Goal: Information Seeking & Learning: Learn about a topic

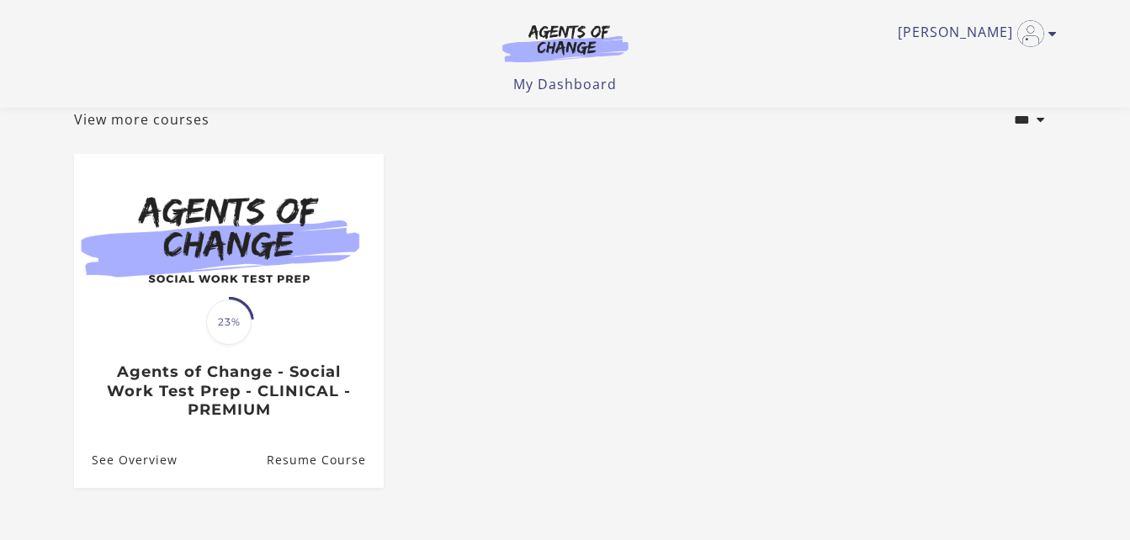
scroll to position [230, 0]
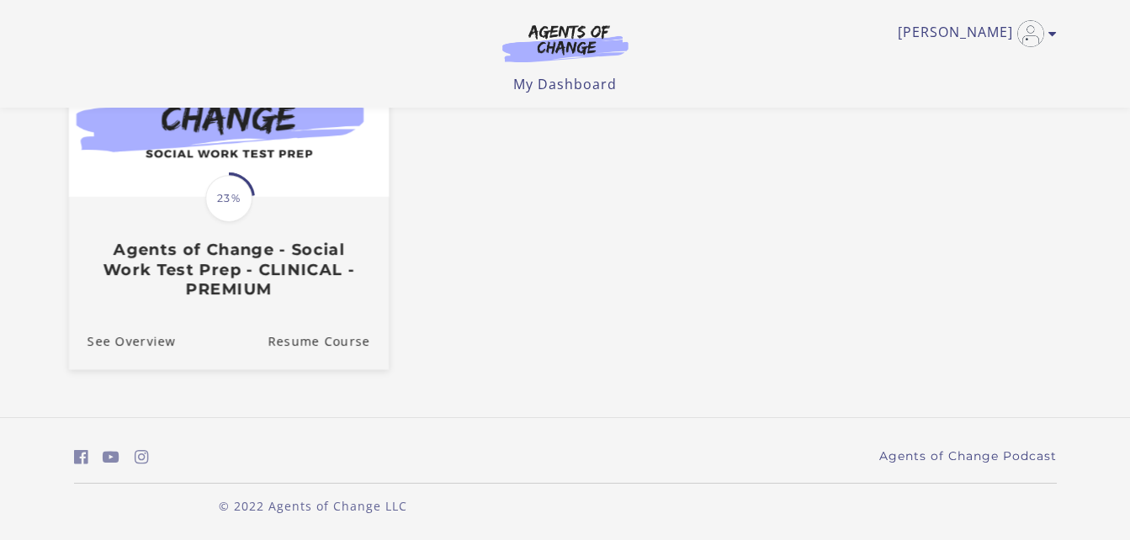
click at [196, 268] on h3 "Agents of Change - Social Work Test Prep - CLINICAL - PREMIUM" at bounding box center [228, 269] width 283 height 59
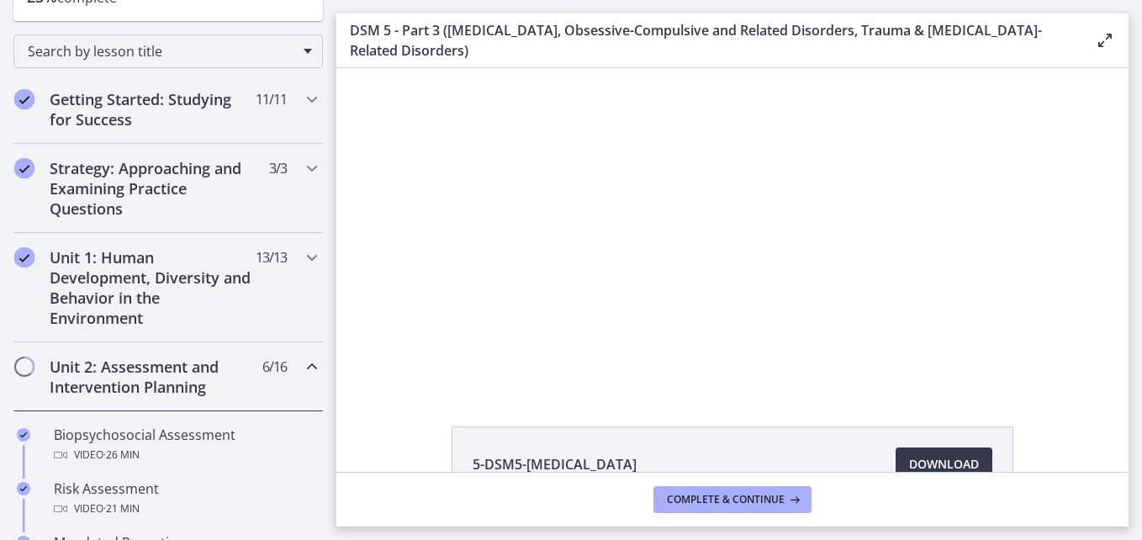
scroll to position [245, 0]
click at [196, 268] on h2 "Unit 1: Human Development, Diversity and Behavior in the Environment" at bounding box center [152, 288] width 205 height 81
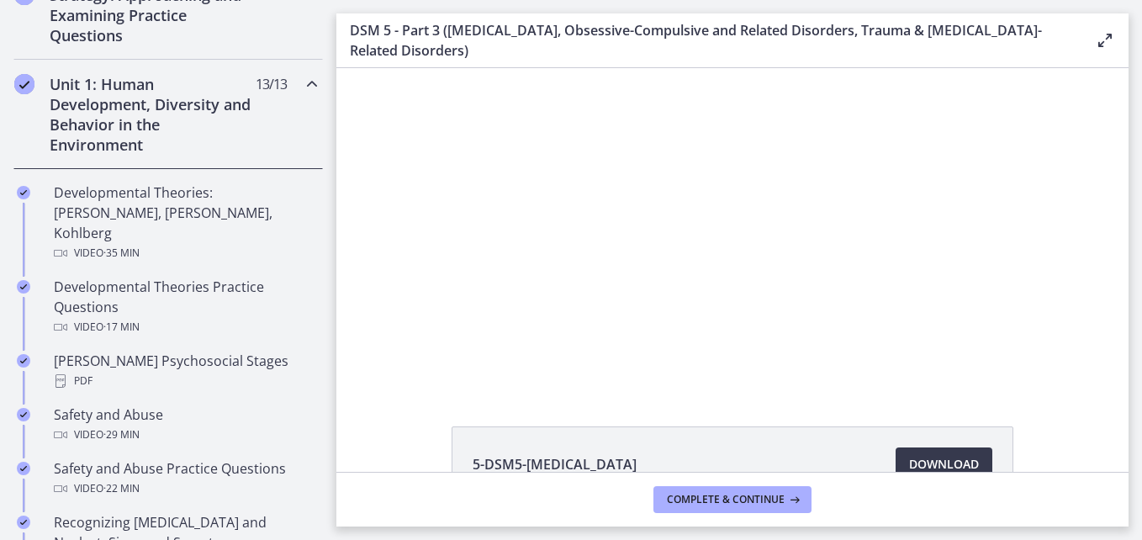
scroll to position [420, 0]
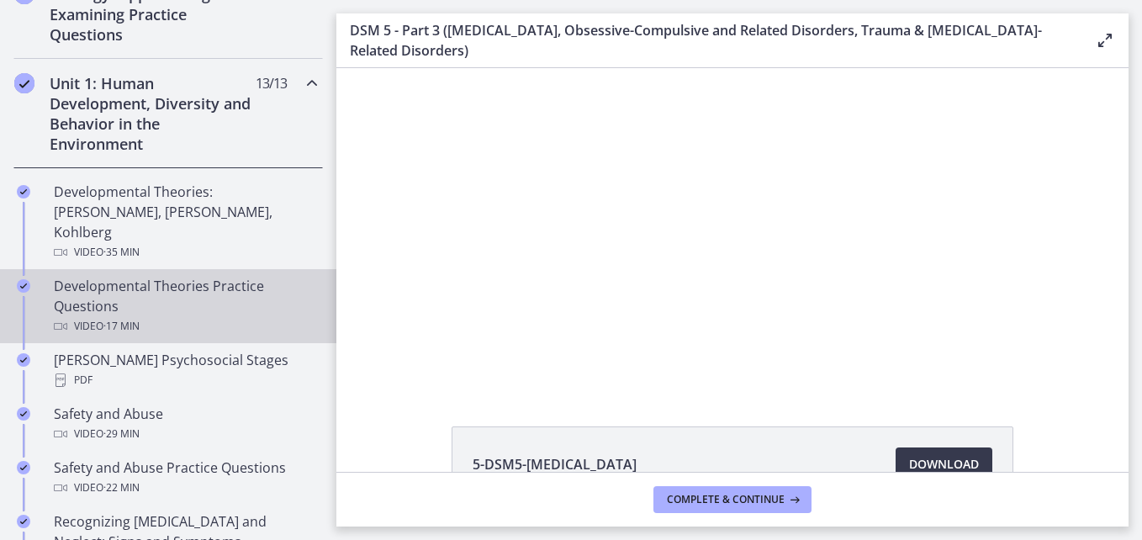
click at [196, 276] on div "Developmental Theories Practice Questions Video · 17 min" at bounding box center [185, 306] width 262 height 61
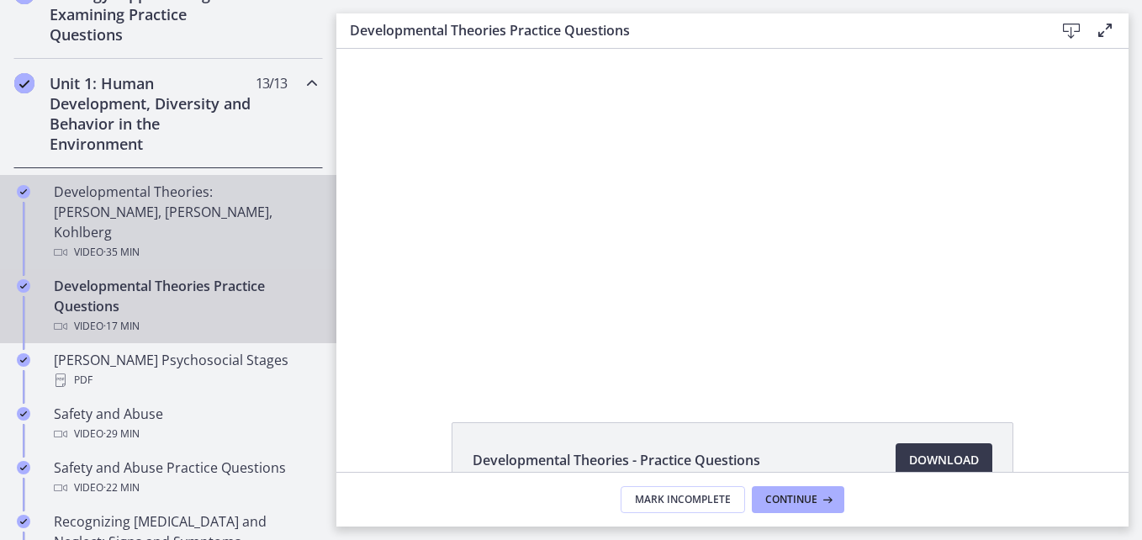
click at [180, 242] on div "Video · 35 min" at bounding box center [185, 252] width 262 height 20
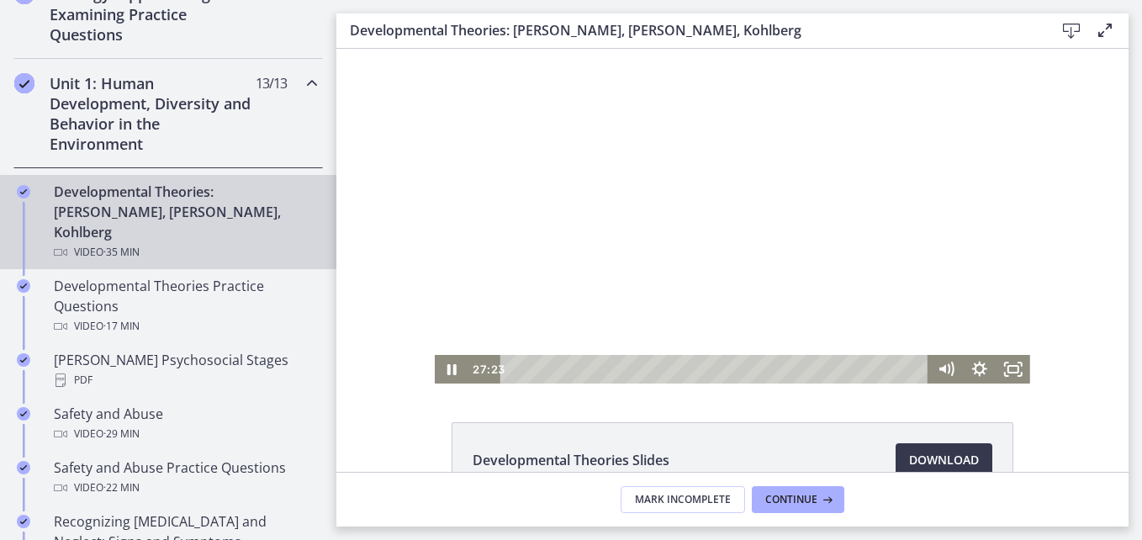
click at [712, 373] on div "Playbar" at bounding box center [717, 369] width 408 height 29
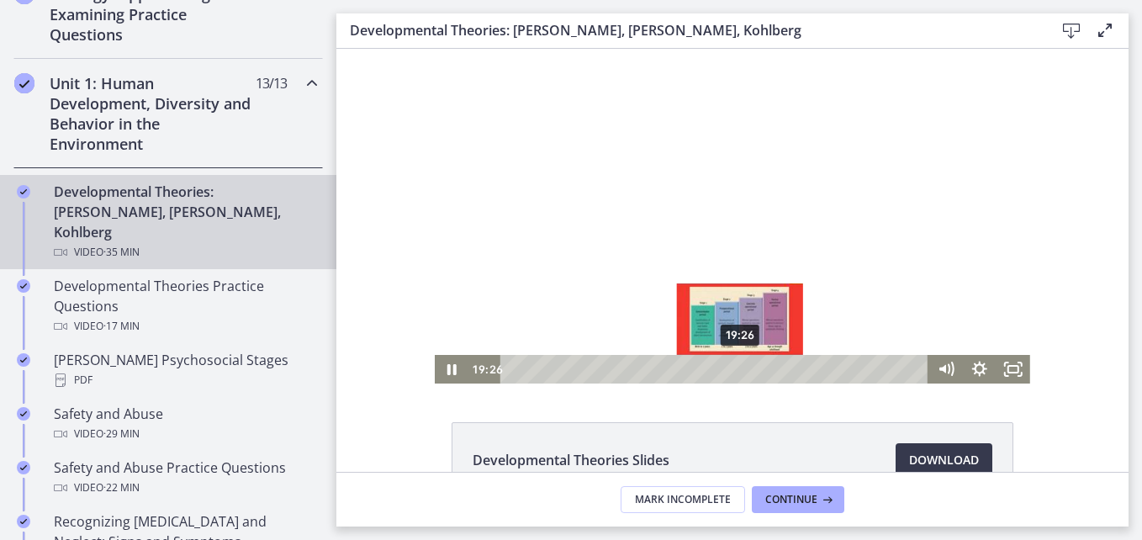
click at [734, 370] on div "19:26" at bounding box center [717, 369] width 408 height 29
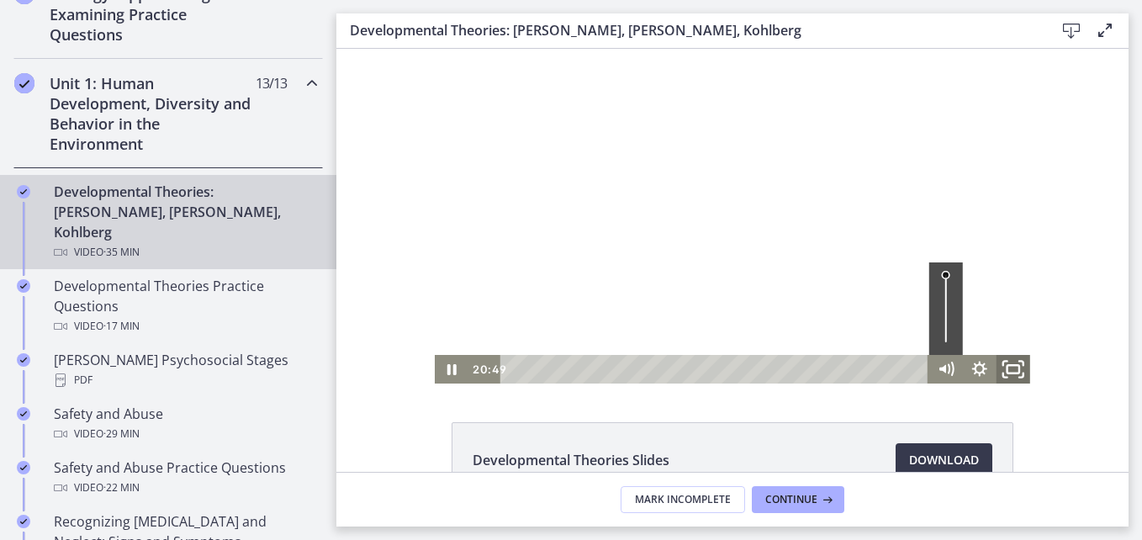
click at [1008, 366] on rect "Fullscreen" at bounding box center [1014, 369] width 12 height 8
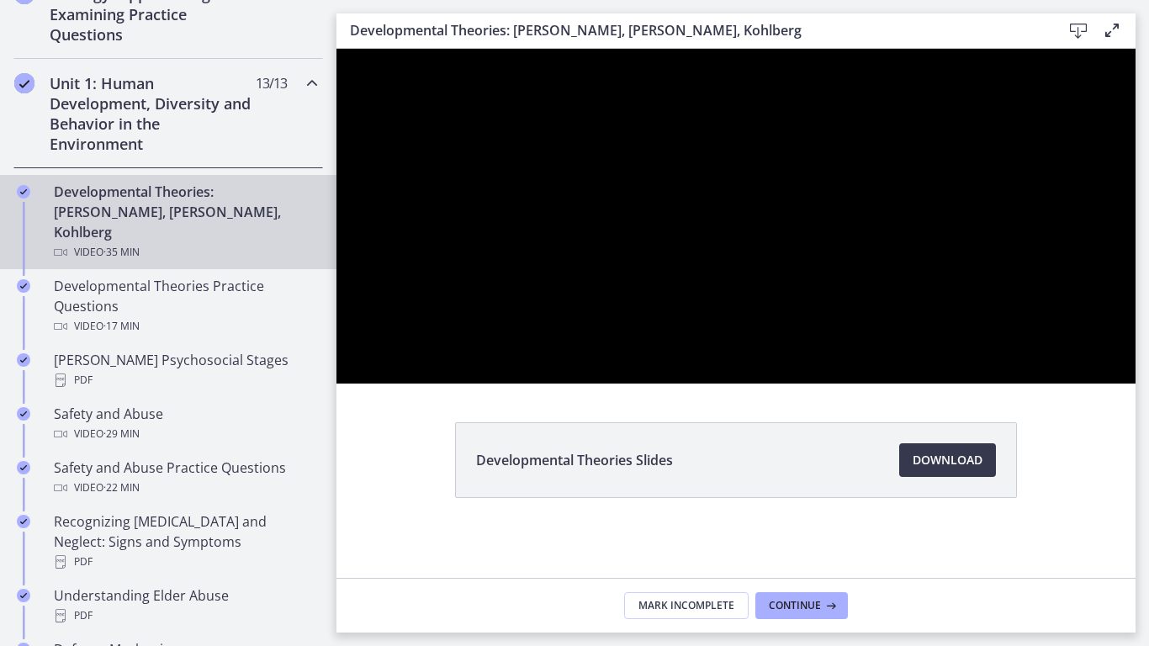
click at [1092, 347] on button "Unfullscreen" at bounding box center [1114, 365] width 44 height 37
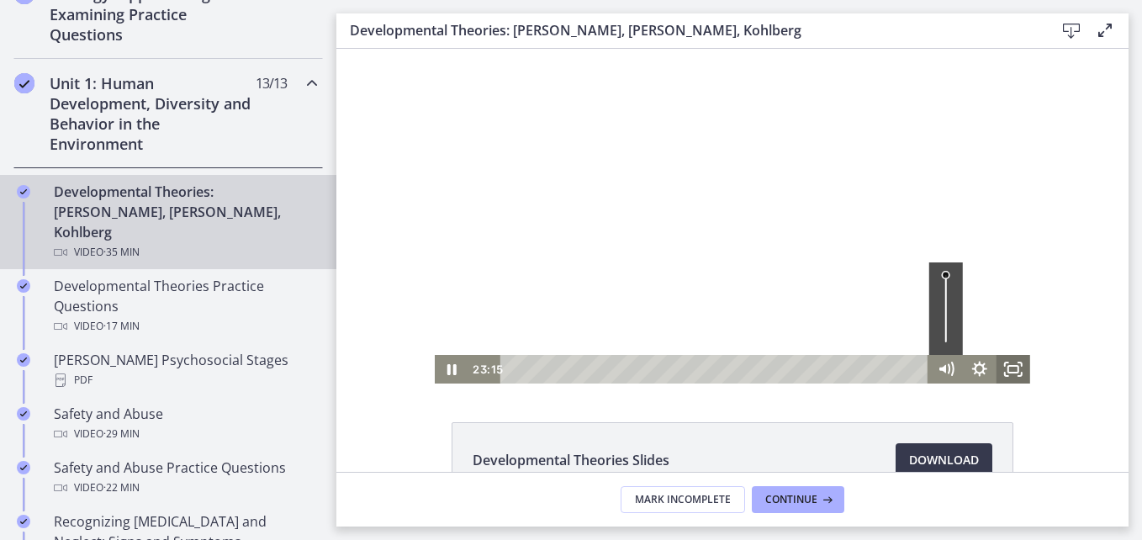
click at [1009, 366] on rect "Fullscreen" at bounding box center [1014, 369] width 10 height 7
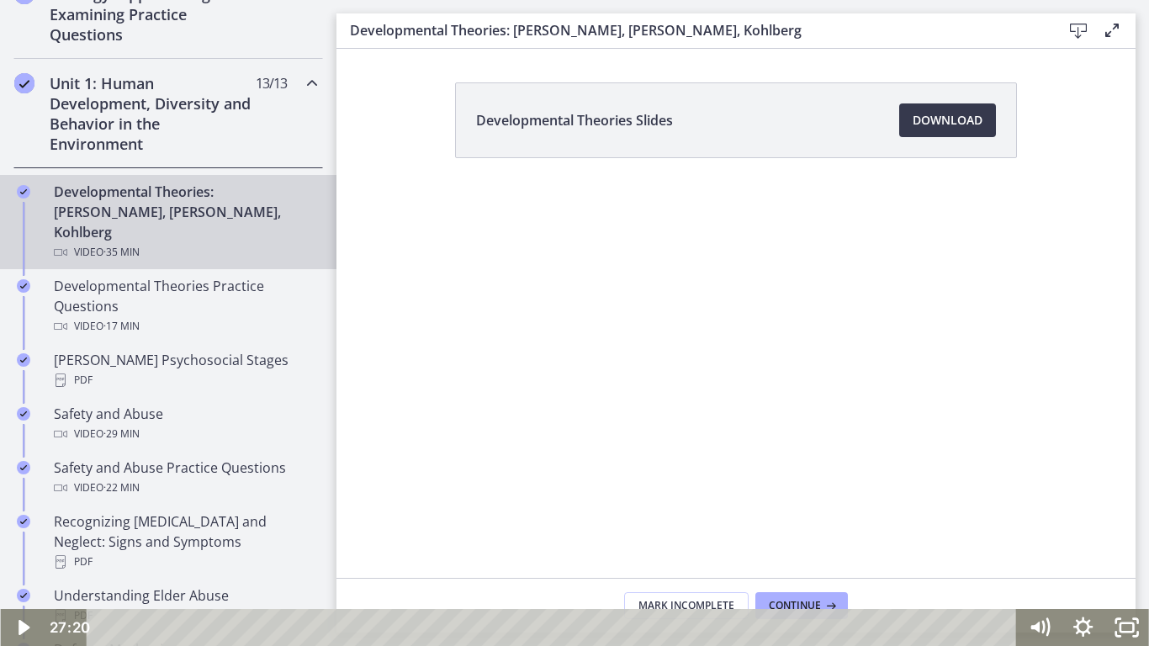
click at [863, 406] on div at bounding box center [574, 323] width 1148 height 646
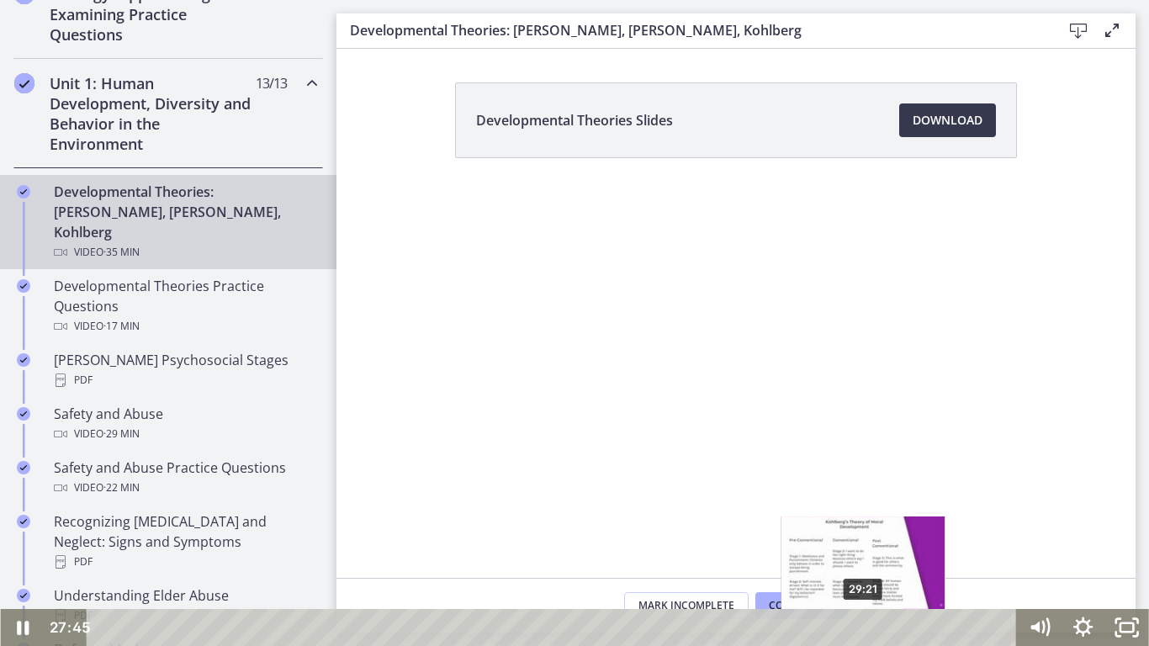
click at [865, 539] on div "29:21" at bounding box center [555, 627] width 904 height 37
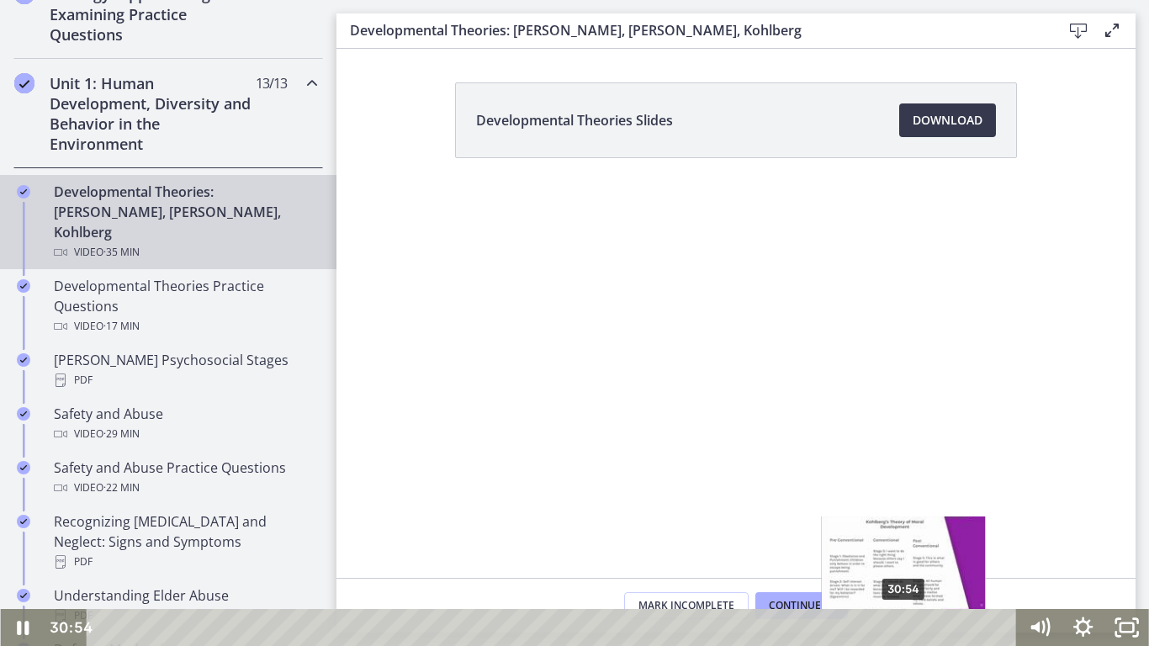
click at [905, 539] on div "30:54" at bounding box center [555, 627] width 904 height 37
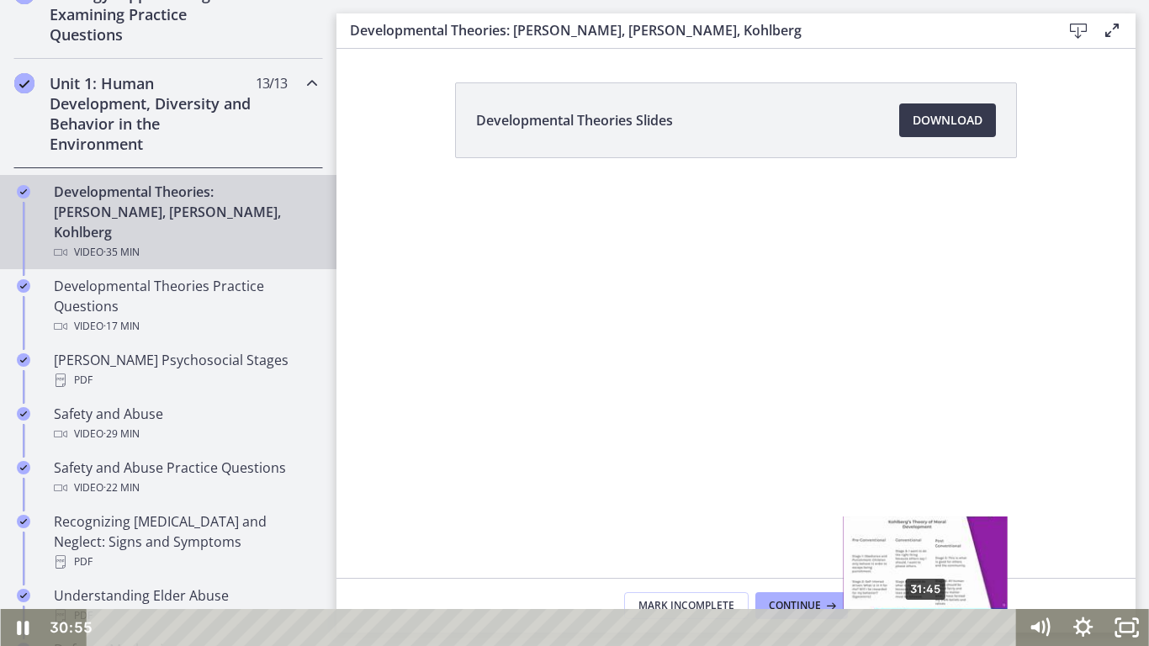
click at [927, 539] on div "31:45" at bounding box center [555, 627] width 904 height 37
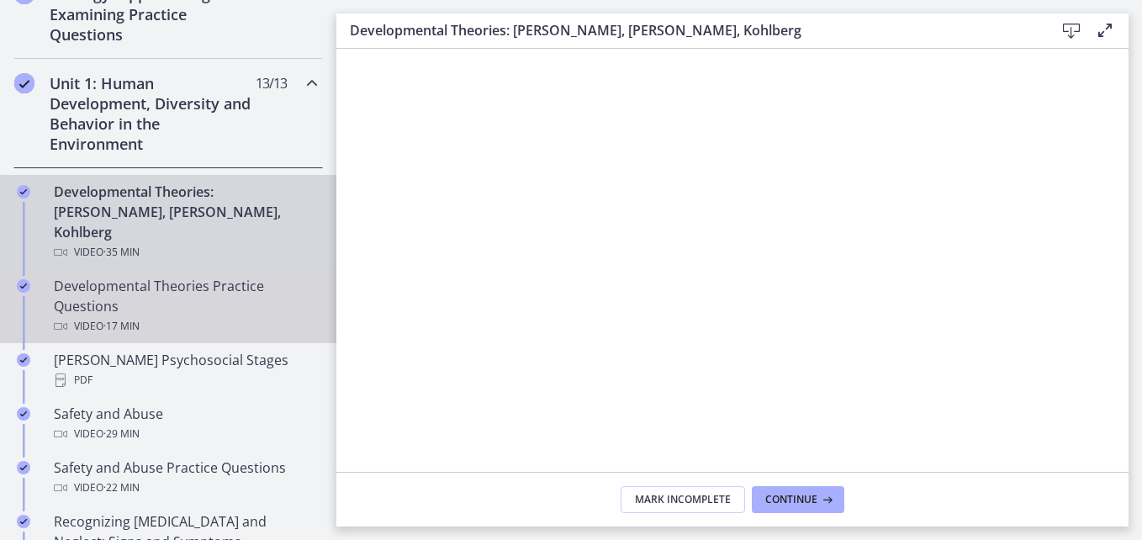
click at [205, 289] on div "Developmental Theories Practice Questions Video · 17 min" at bounding box center [185, 306] width 262 height 61
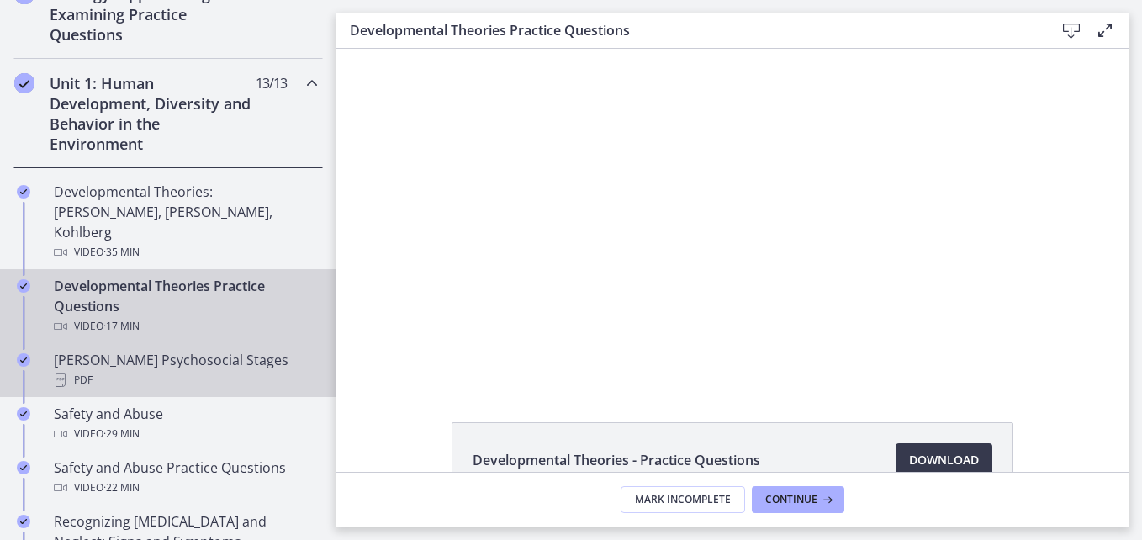
click at [236, 370] on div "PDF" at bounding box center [185, 380] width 262 height 20
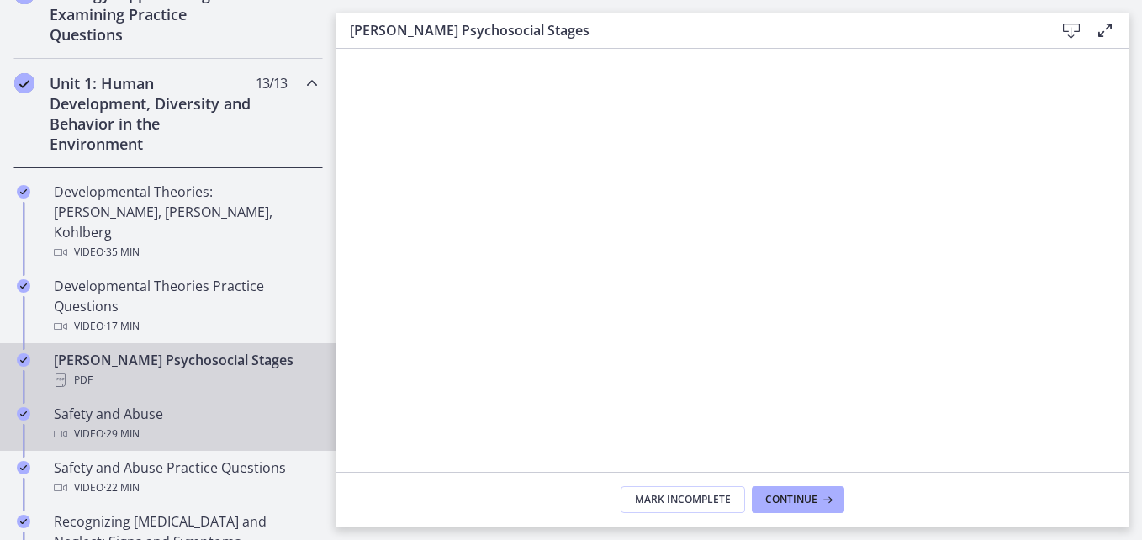
click at [249, 424] on div "Video · 29 min" at bounding box center [185, 434] width 262 height 20
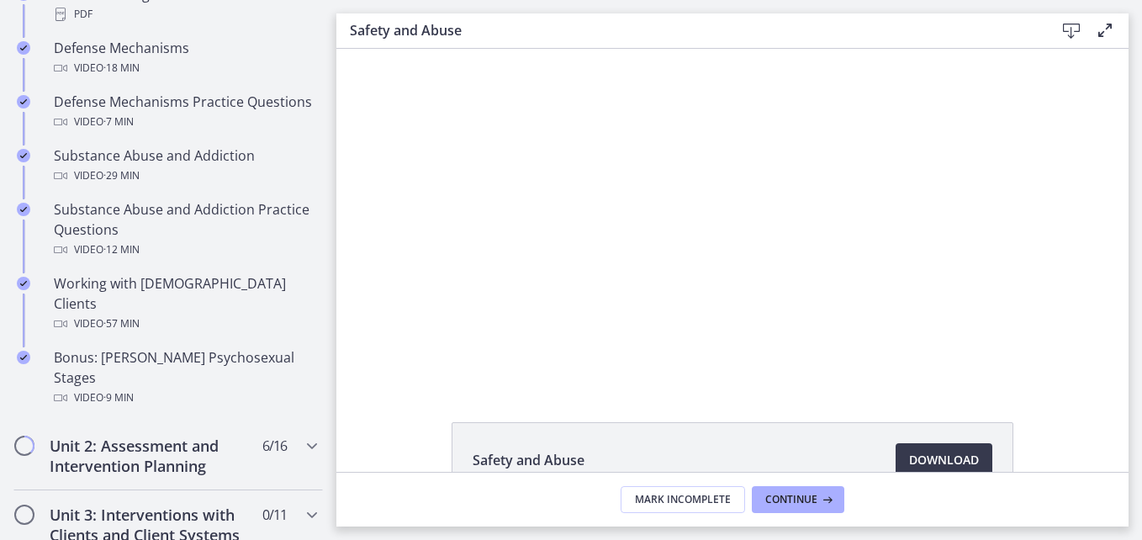
scroll to position [1022, 0]
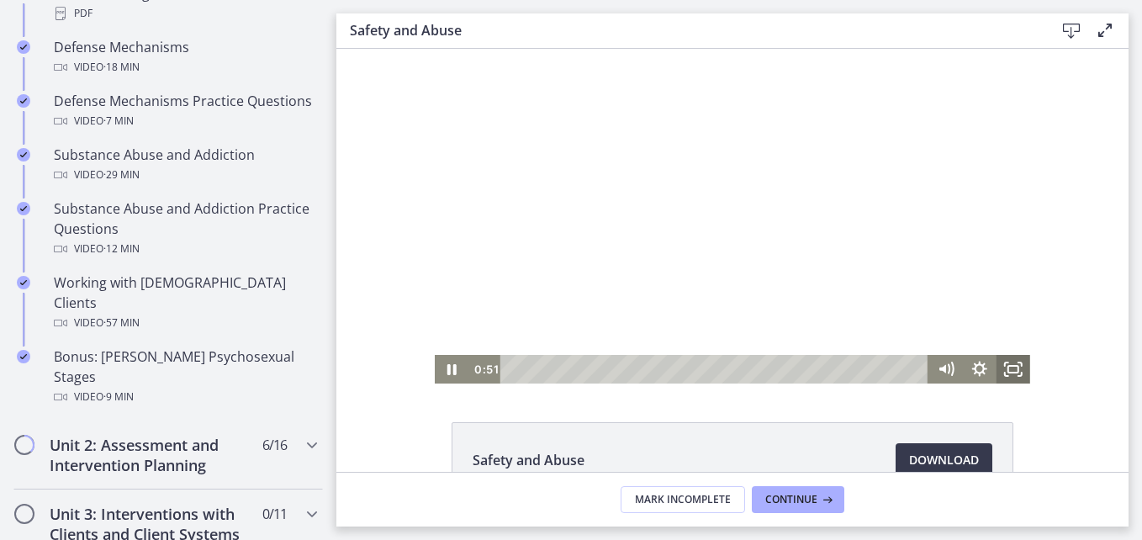
click at [1005, 366] on icon "Fullscreen" at bounding box center [1006, 364] width 3 height 3
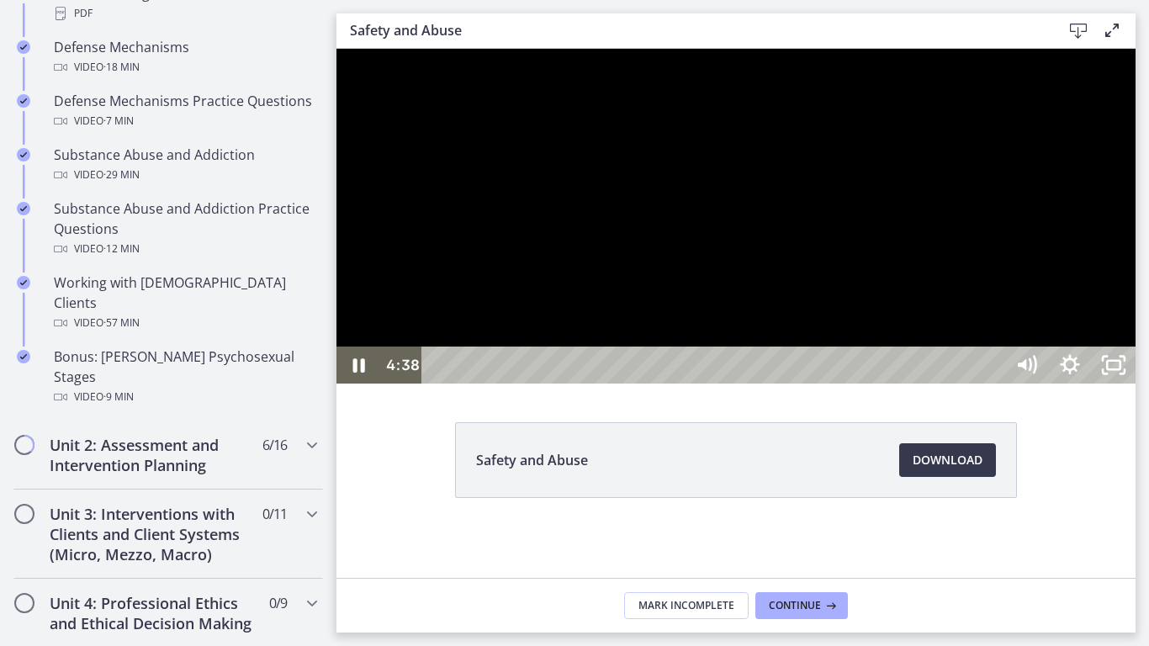
click at [600, 384] on div at bounding box center [735, 216] width 799 height 335
click at [463, 384] on div at bounding box center [735, 216] width 799 height 335
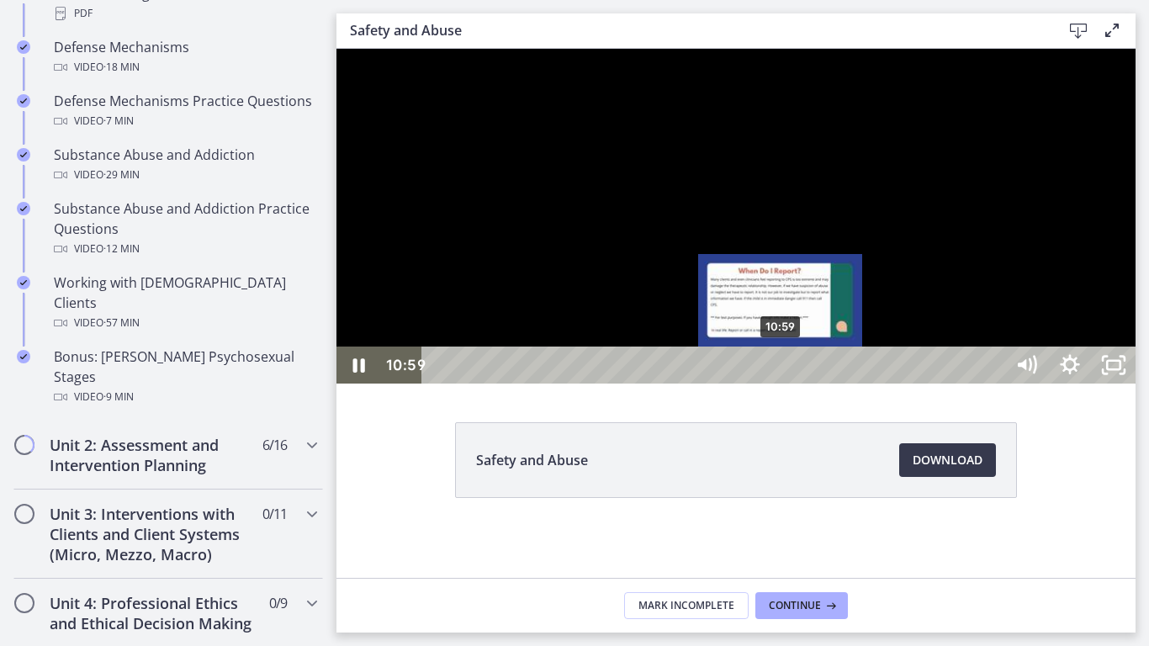
click at [781, 384] on div "10:59" at bounding box center [716, 365] width 556 height 37
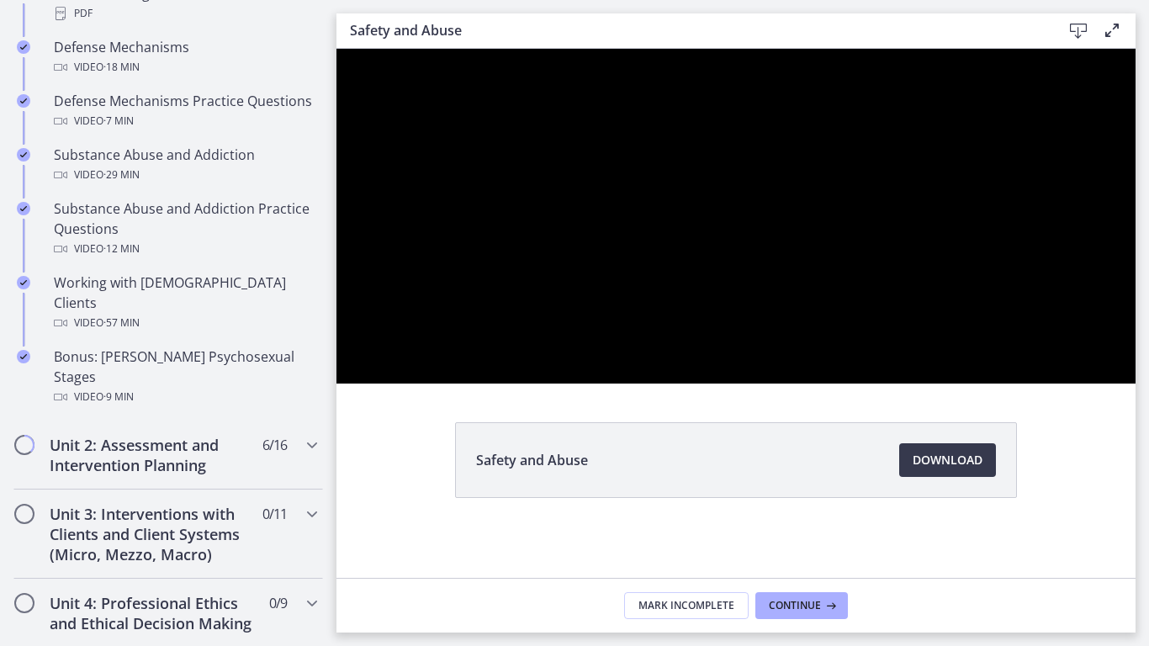
click at [1136, 323] on div at bounding box center [735, 216] width 799 height 335
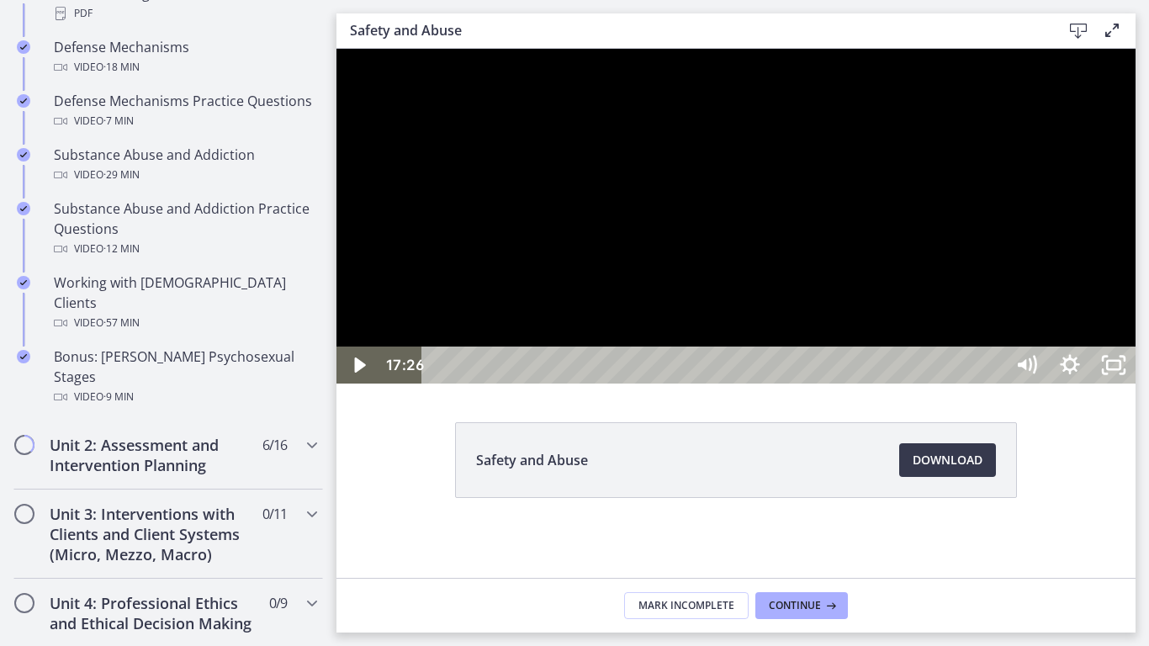
click at [1136, 119] on div at bounding box center [735, 216] width 799 height 335
click at [1092, 384] on div at bounding box center [735, 216] width 799 height 335
click at [942, 384] on div at bounding box center [735, 216] width 799 height 335
click at [643, 260] on div at bounding box center [735, 216] width 799 height 335
click at [652, 288] on div at bounding box center [735, 216] width 799 height 335
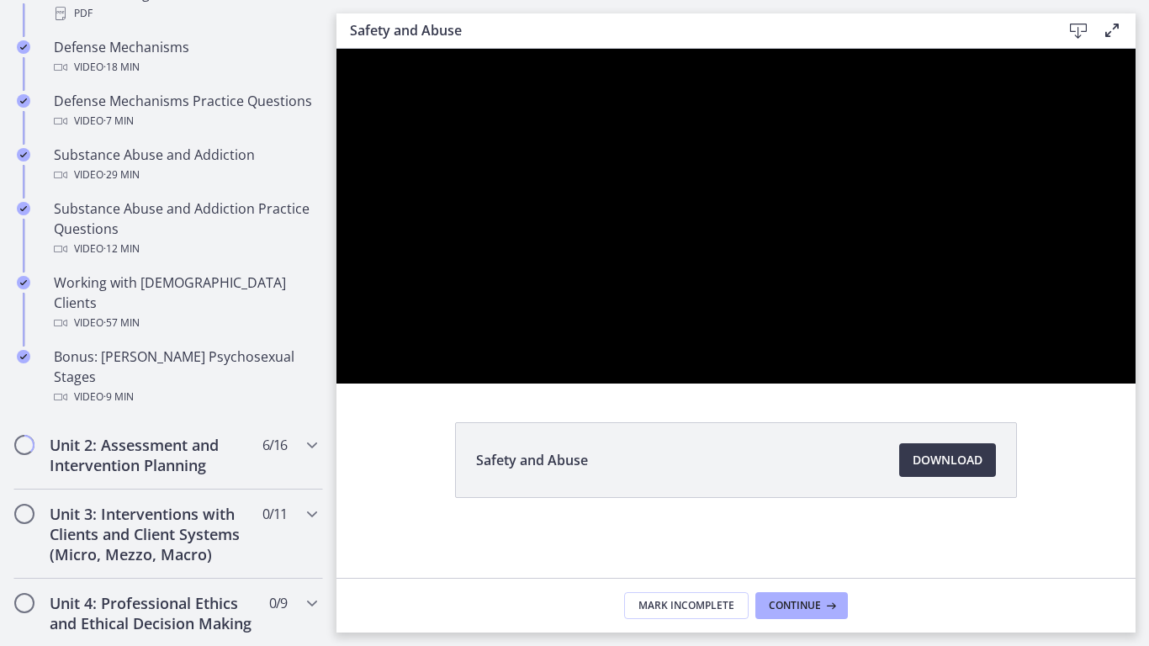
click at [652, 288] on div at bounding box center [735, 216] width 799 height 335
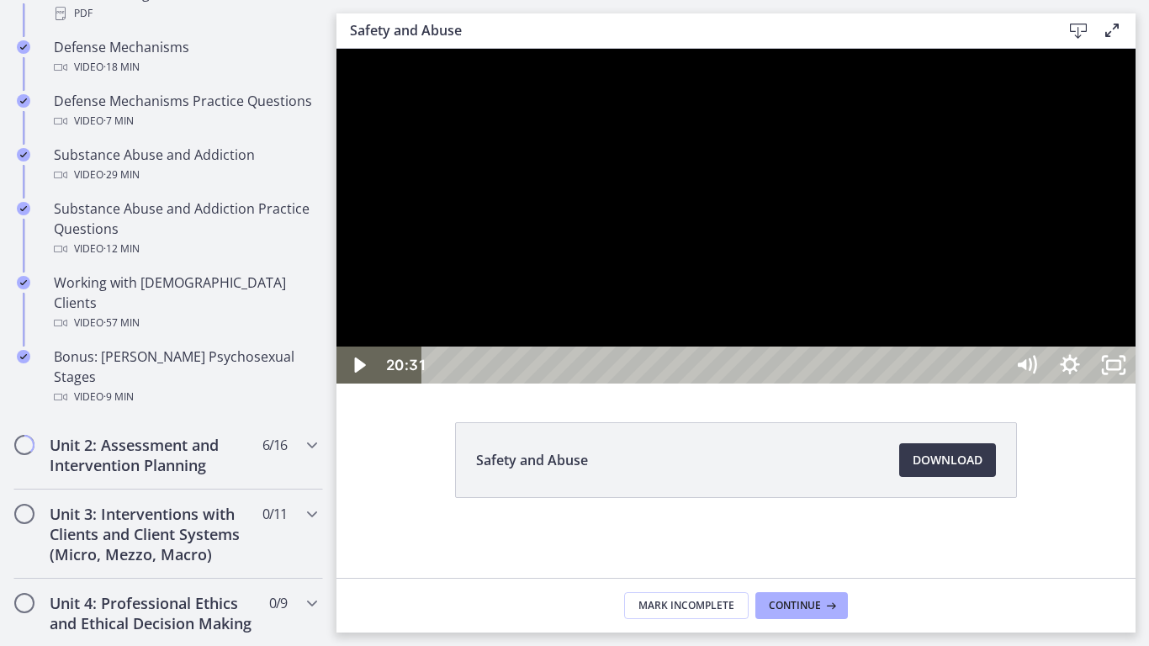
click at [636, 277] on div at bounding box center [735, 216] width 799 height 335
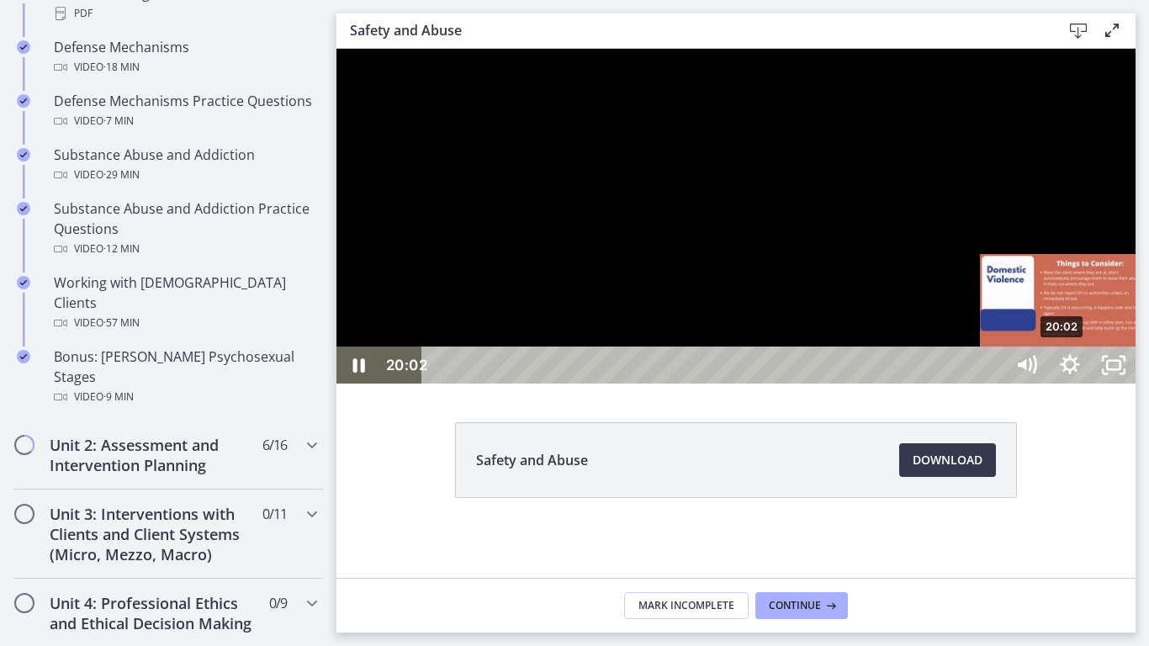
click at [994, 384] on div "20:02" at bounding box center [716, 365] width 556 height 37
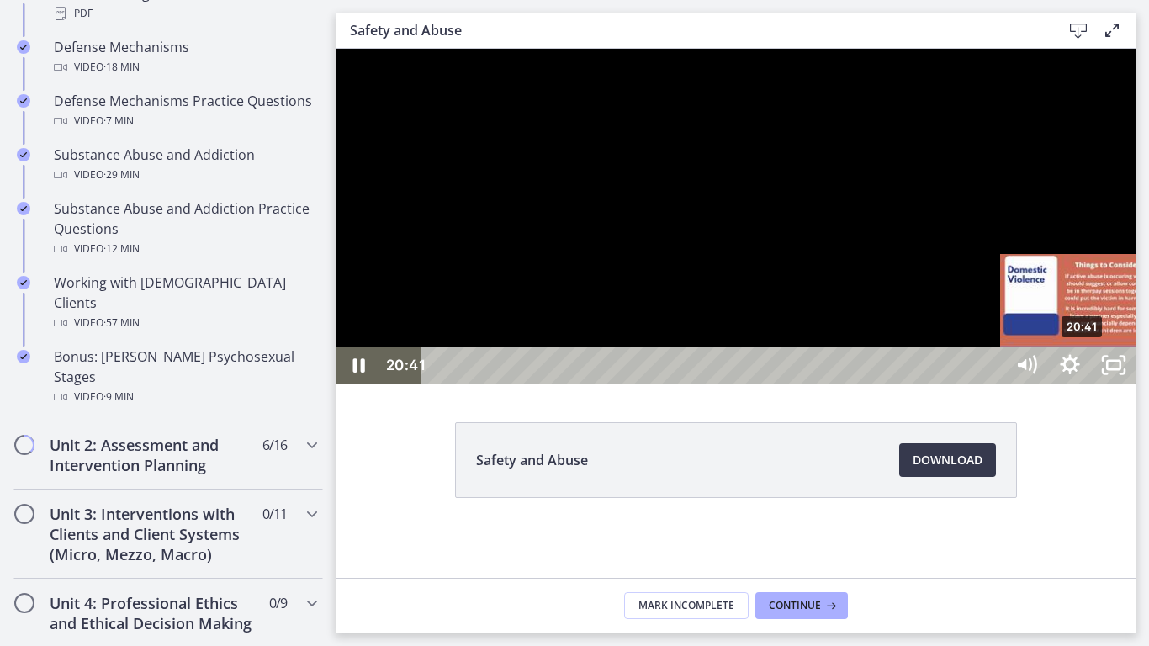
click at [994, 384] on div "20:41" at bounding box center [716, 365] width 556 height 37
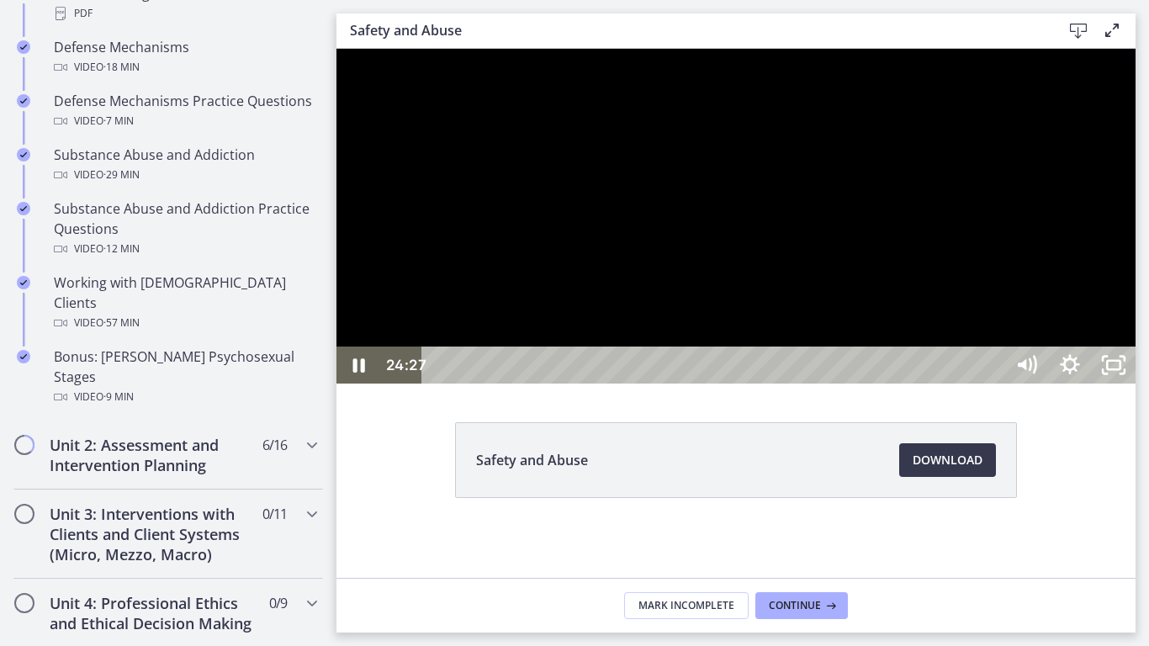
drag, startPoint x: 1041, startPoint y: 540, endPoint x: 1009, endPoint y: 499, distance: 51.6
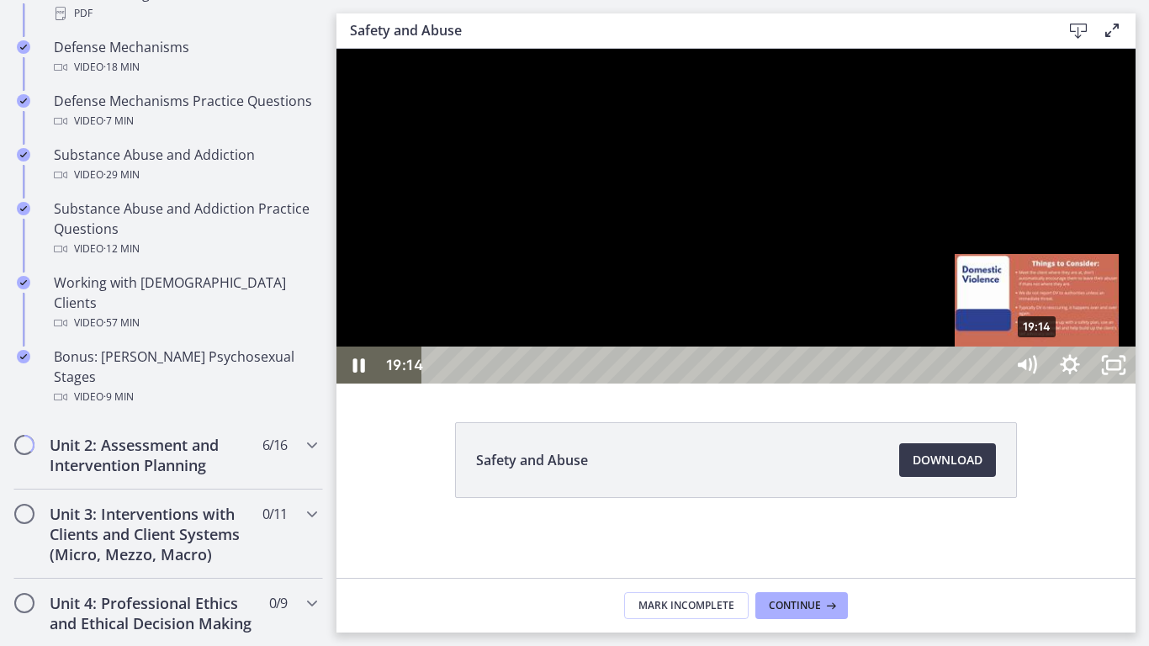
click at [994, 384] on div "19:14" at bounding box center [716, 365] width 556 height 37
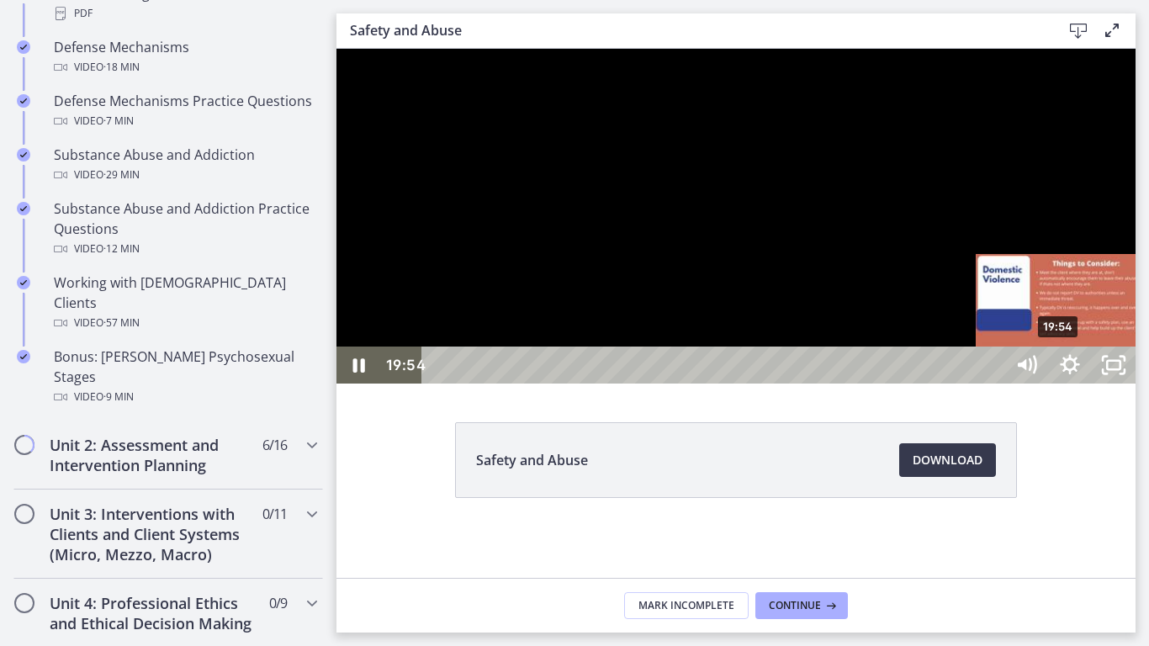
click at [994, 384] on div "19:54" at bounding box center [716, 365] width 556 height 37
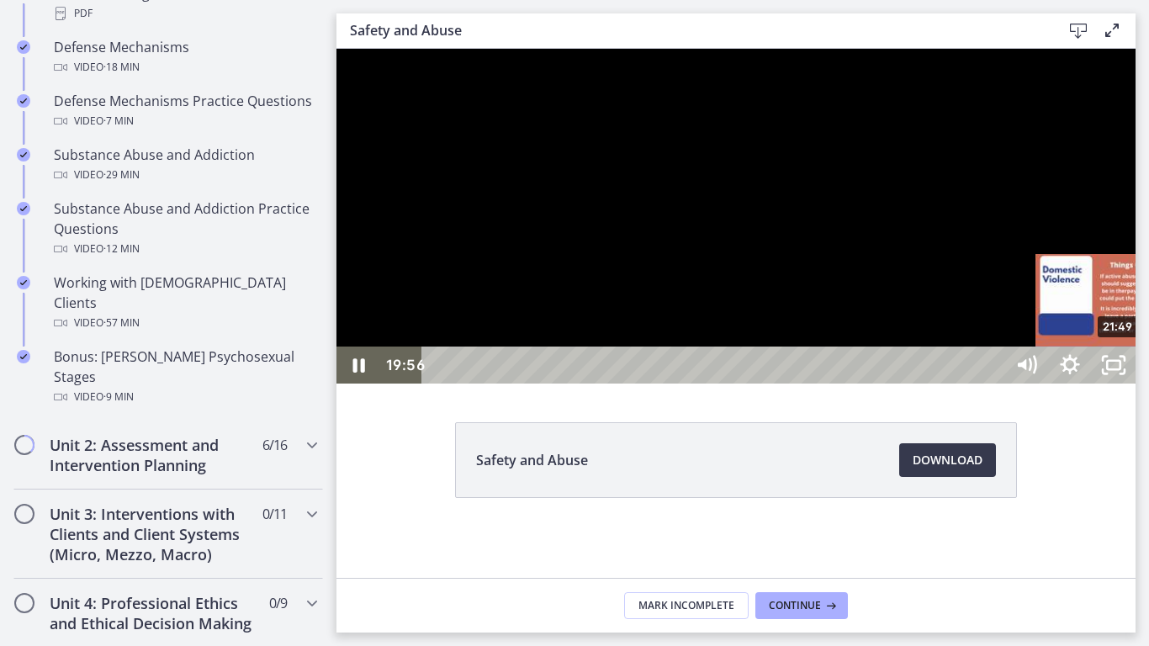
click at [994, 384] on div "21:49" at bounding box center [716, 365] width 556 height 37
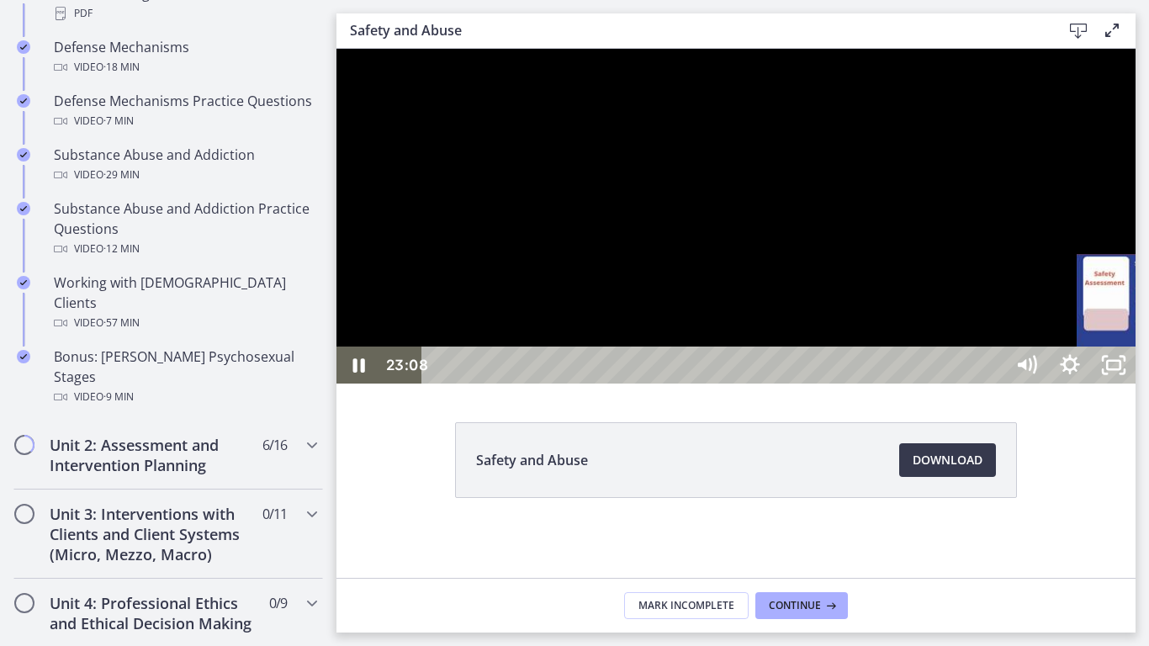
click at [994, 384] on div "23:08" at bounding box center [716, 365] width 556 height 37
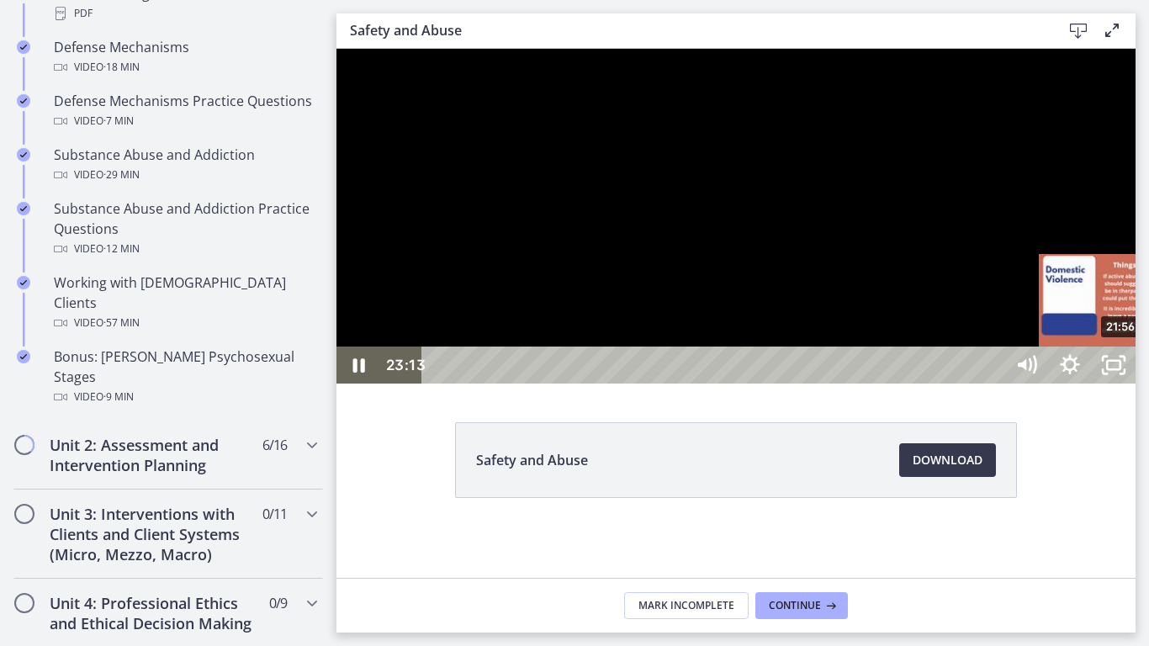
click at [994, 384] on div "21:56" at bounding box center [716, 365] width 556 height 37
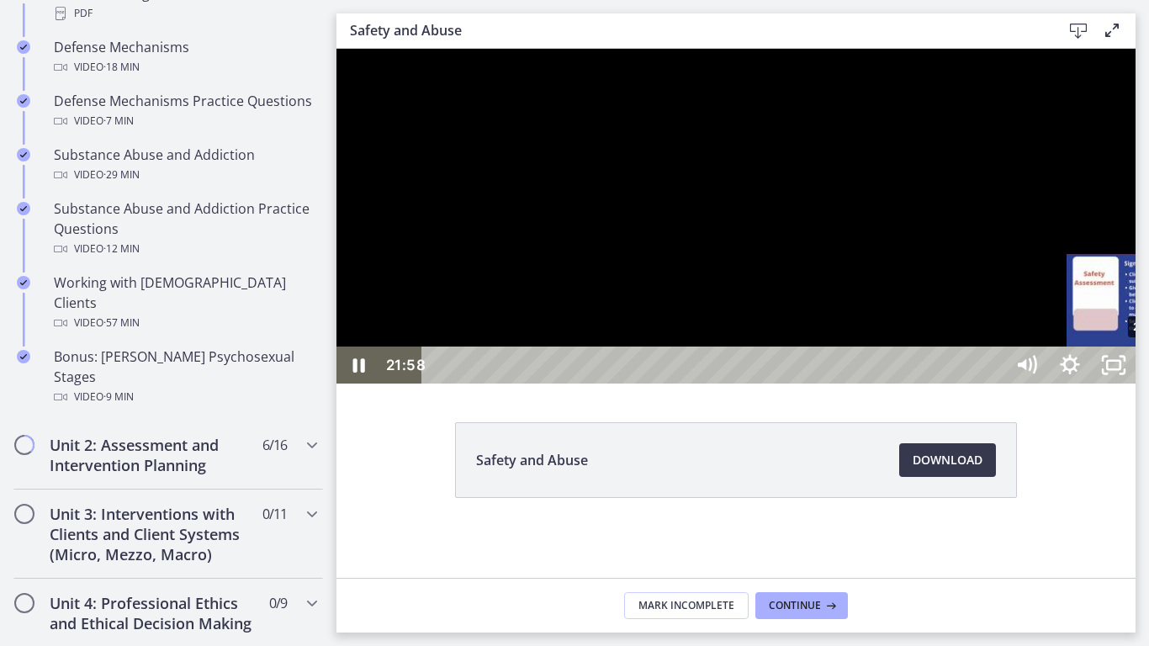
click at [994, 384] on div "22:49" at bounding box center [716, 365] width 556 height 37
click at [994, 384] on div "23:21" at bounding box center [716, 365] width 556 height 37
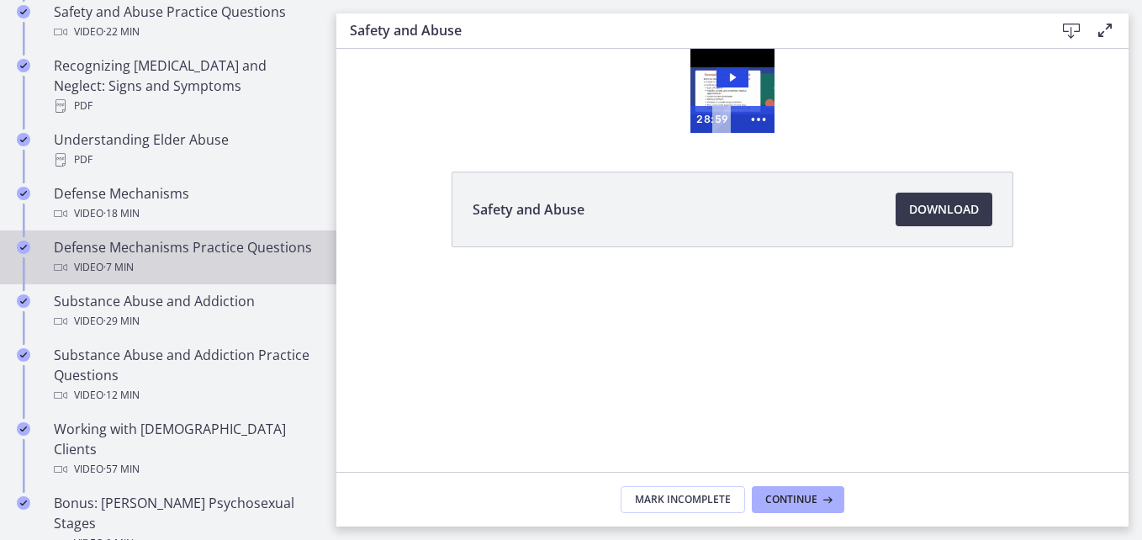
scroll to position [877, 0]
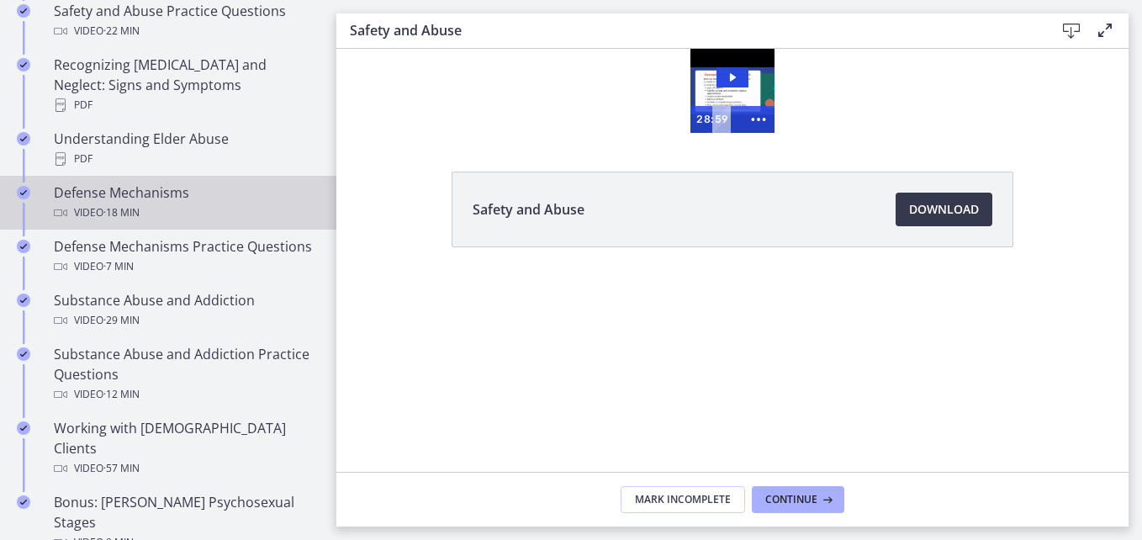
click at [77, 183] on div "Defense Mechanisms Video · 18 min" at bounding box center [185, 203] width 262 height 40
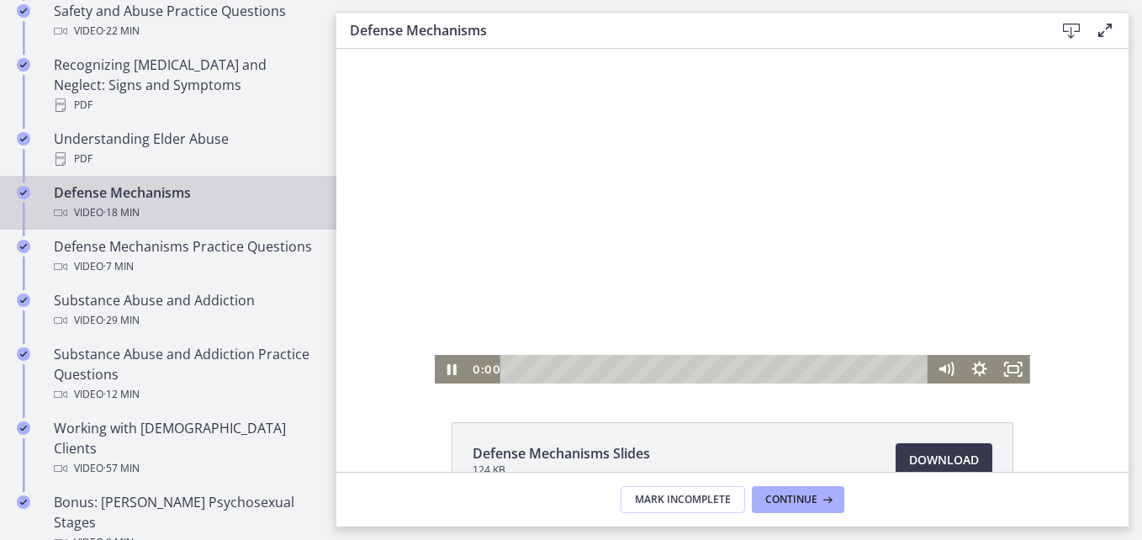
click at [513, 368] on div "Playbar" at bounding box center [717, 369] width 408 height 29
click at [995, 377] on icon "Fullscreen" at bounding box center [1013, 369] width 40 height 34
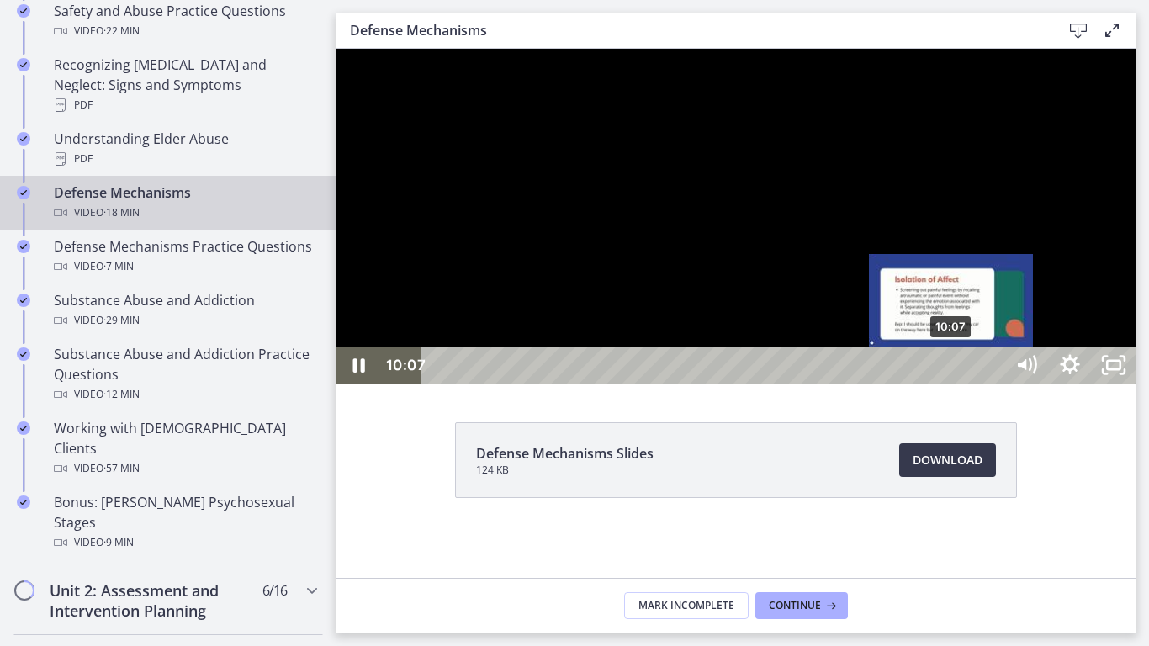
click at [952, 384] on div "10:07" at bounding box center [716, 365] width 556 height 37
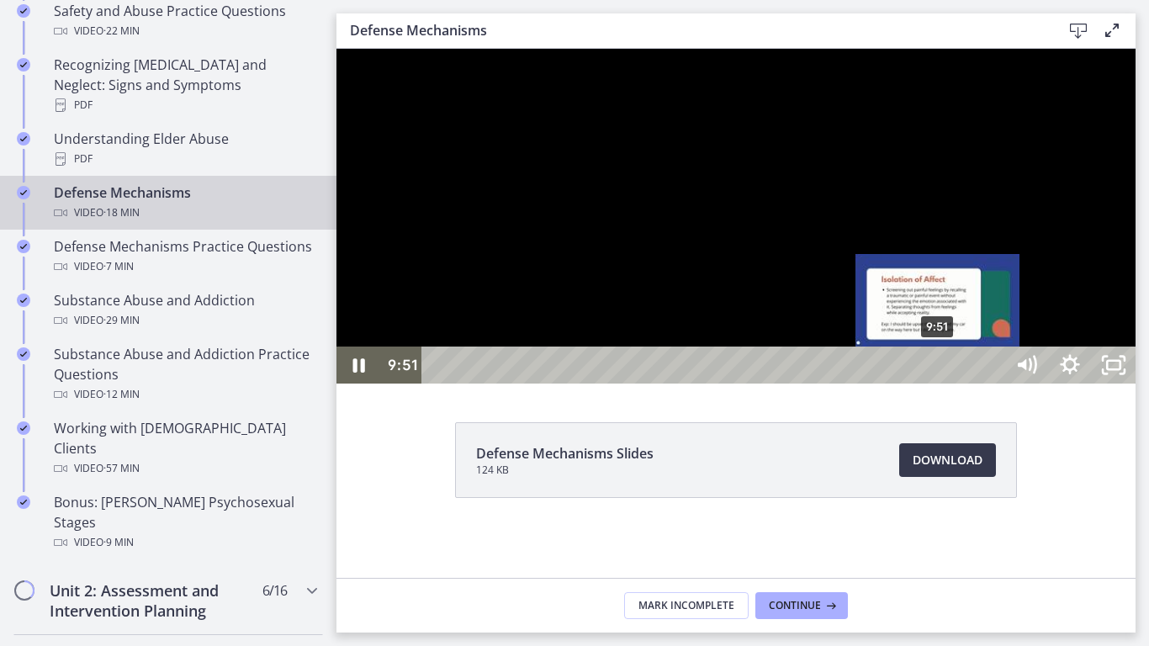
click at [939, 384] on div "9:51" at bounding box center [716, 365] width 556 height 37
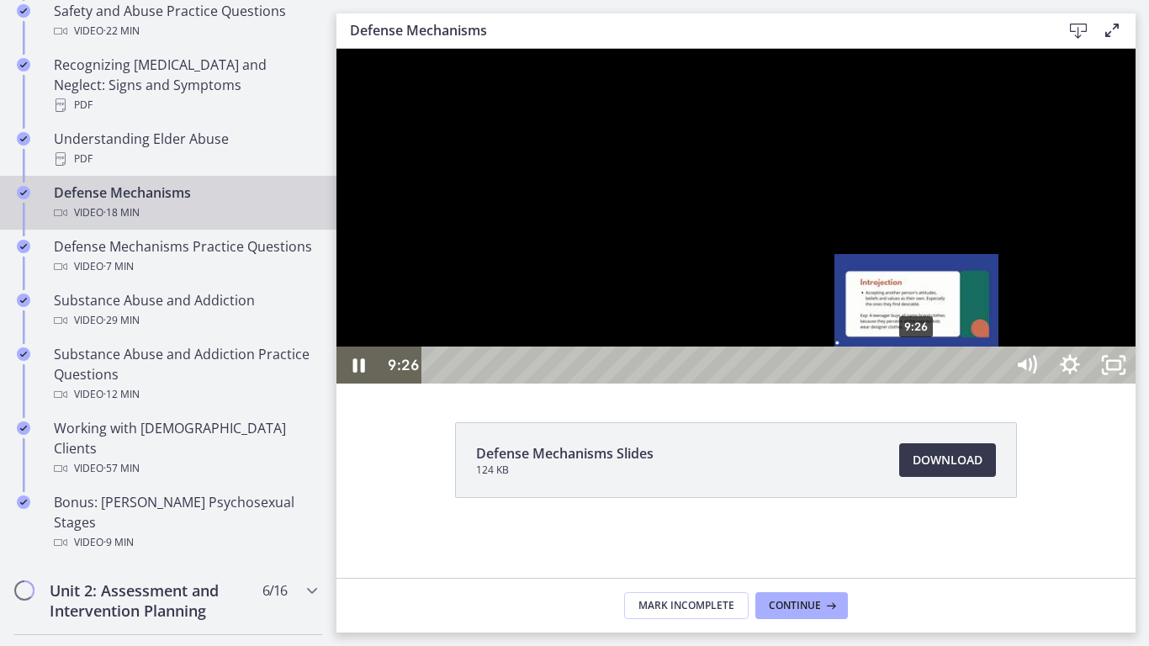
click at [918, 384] on div "9:26" at bounding box center [716, 365] width 556 height 37
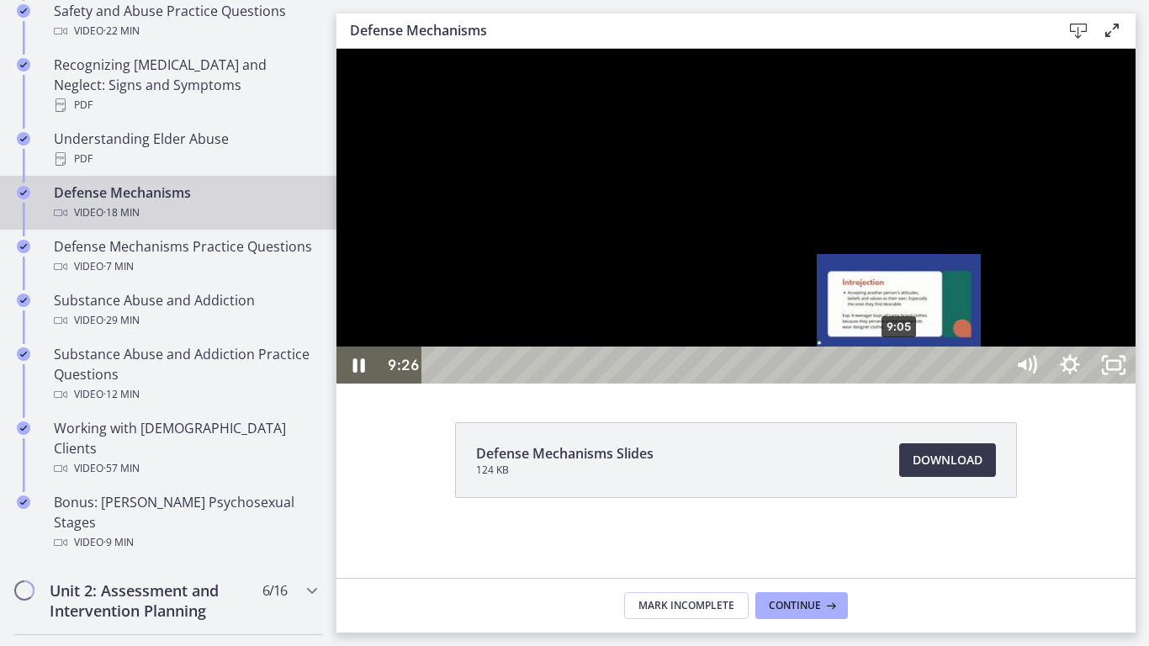
click at [900, 384] on div "9:05" at bounding box center [716, 365] width 556 height 37
click at [900, 372] on div "Playbar" at bounding box center [899, 365] width 13 height 13
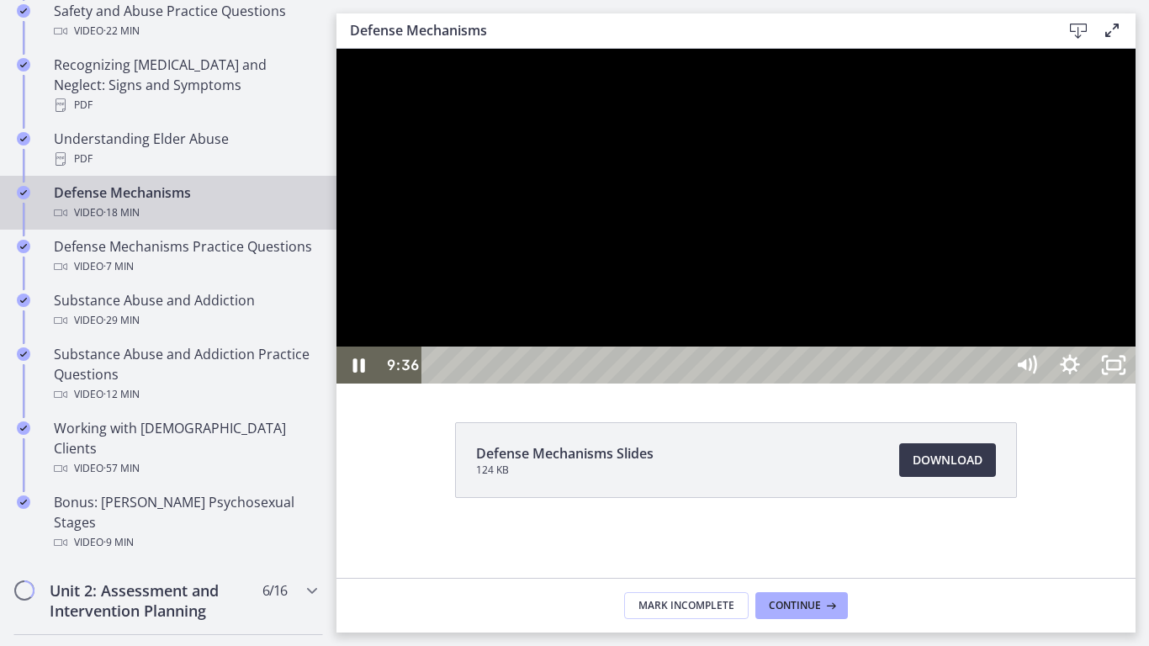
click at [952, 384] on div at bounding box center [735, 216] width 799 height 335
